Goal: Transaction & Acquisition: Purchase product/service

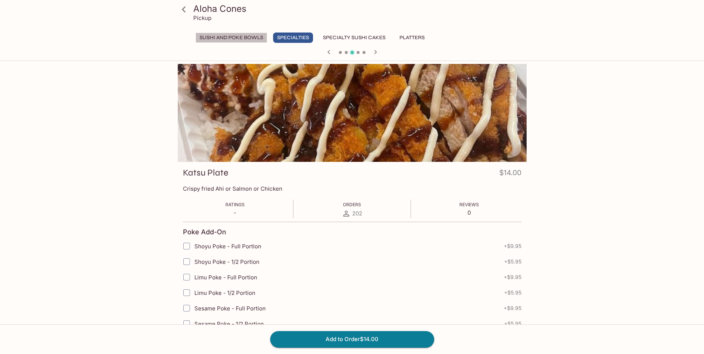
click at [250, 37] on button "Sushi and Poke Bowls" at bounding box center [232, 38] width 72 height 10
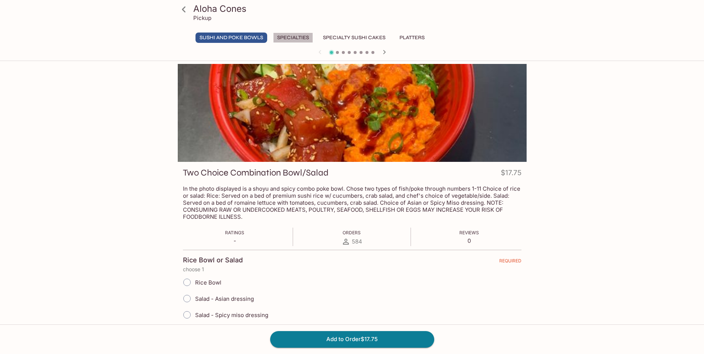
click at [305, 37] on button "Specialties" at bounding box center [293, 38] width 40 height 10
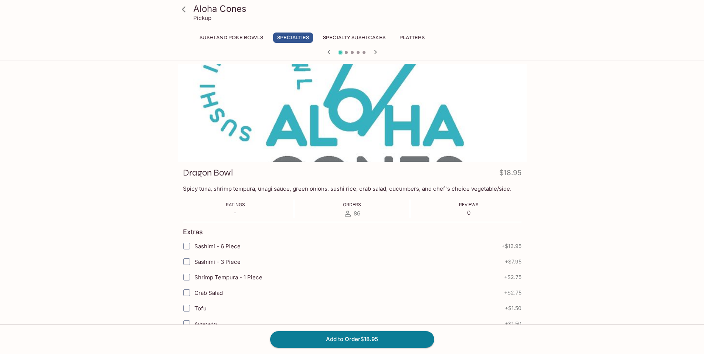
click at [186, 8] on icon at bounding box center [183, 9] width 13 height 13
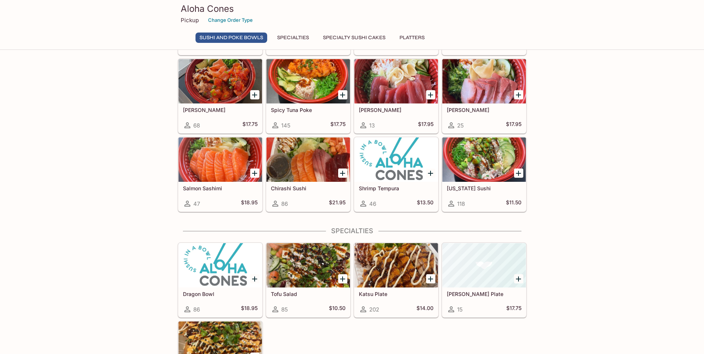
scroll to position [143, 0]
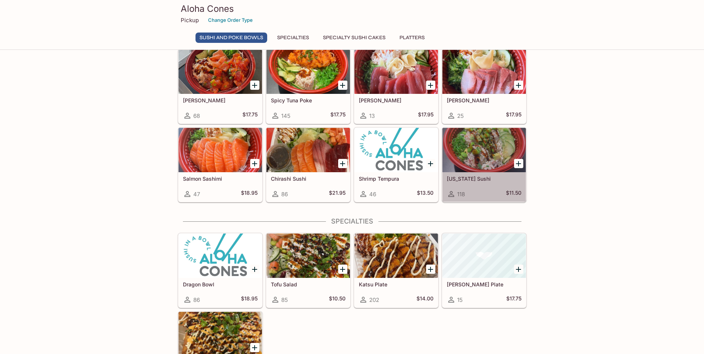
click at [493, 158] on div at bounding box center [485, 150] width 84 height 44
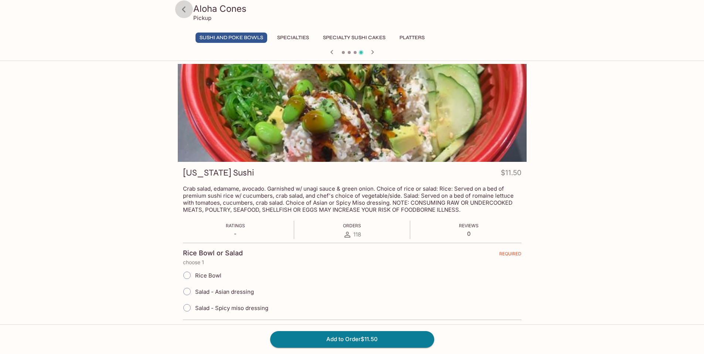
click at [183, 10] on icon at bounding box center [184, 9] width 4 height 6
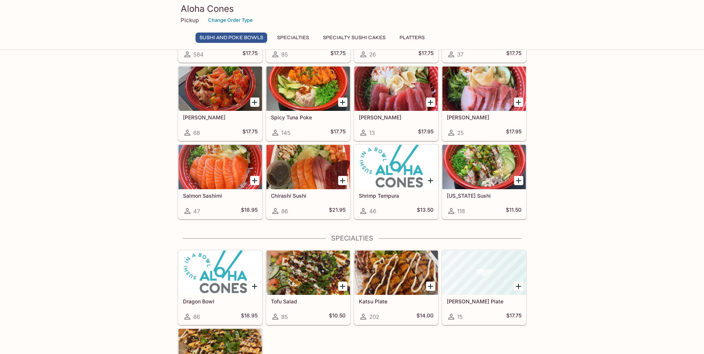
scroll to position [111, 0]
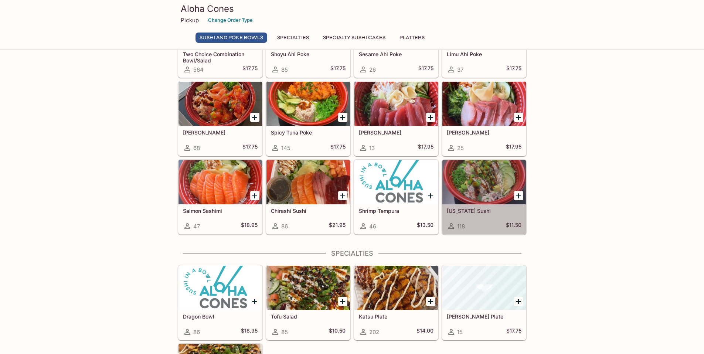
click at [471, 194] on div at bounding box center [485, 182] width 84 height 44
